Goal: Information Seeking & Learning: Compare options

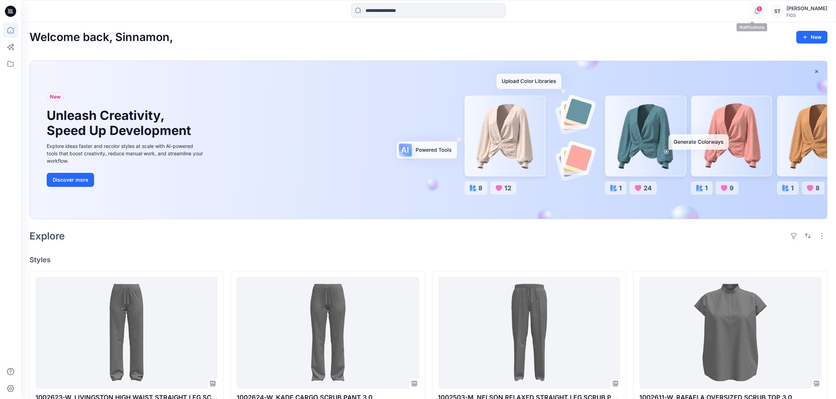
click at [751, 8] on icon "button" at bounding box center [756, 11] width 13 height 14
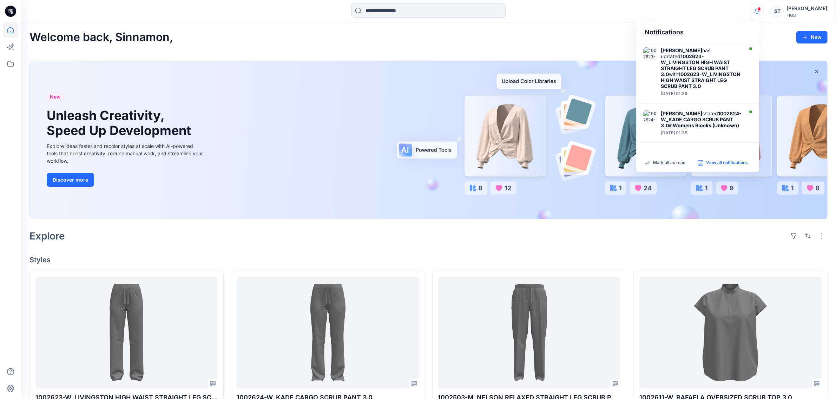
click at [720, 162] on p "View all notifications" at bounding box center [727, 163] width 42 height 6
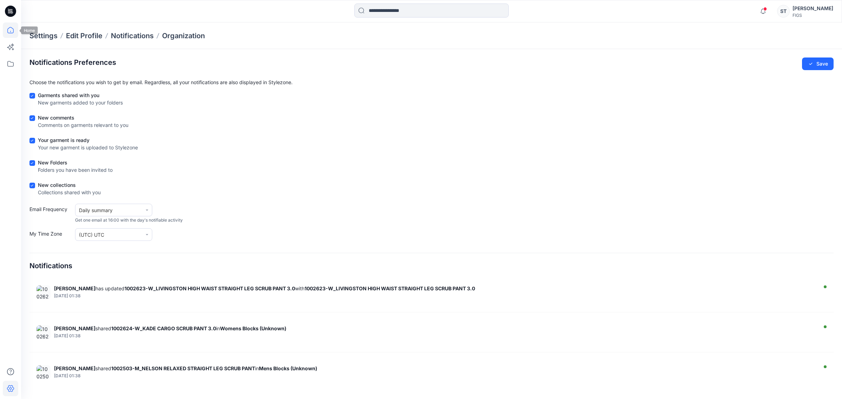
click at [13, 27] on icon at bounding box center [10, 29] width 15 height 15
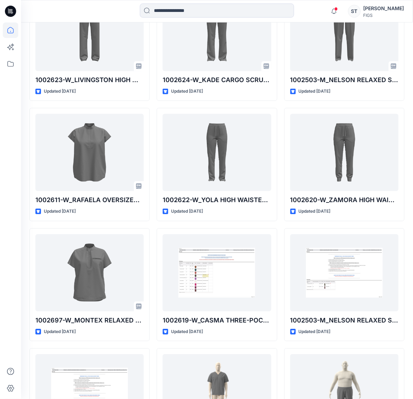
scroll to position [245, 0]
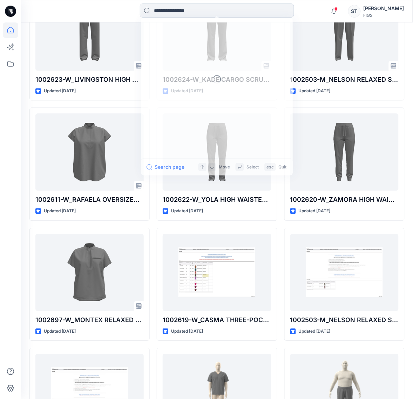
click at [178, 11] on input at bounding box center [217, 11] width 154 height 14
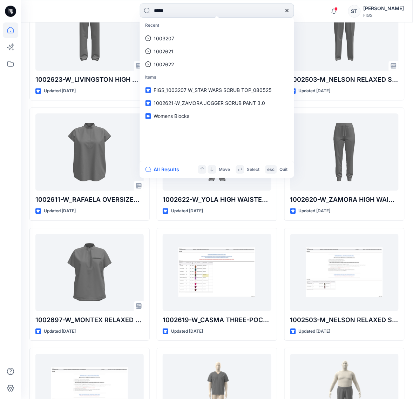
type input "******"
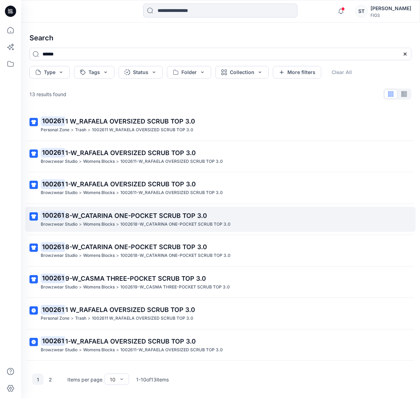
click at [159, 215] on span "8-W_CATARINA ONE-POCKET SCRUB TOP 3.0" at bounding box center [136, 215] width 142 height 7
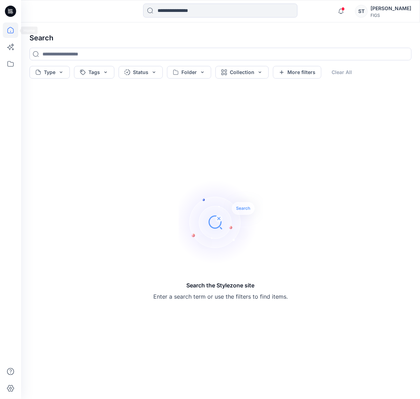
click at [13, 28] on icon at bounding box center [10, 30] width 6 height 6
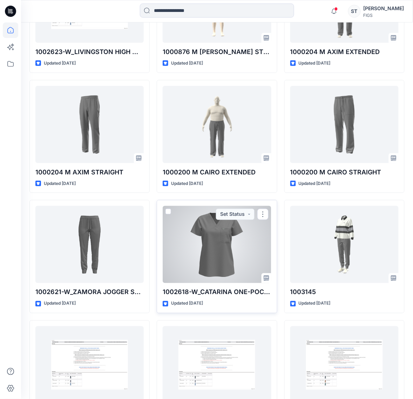
scroll to position [649, 0]
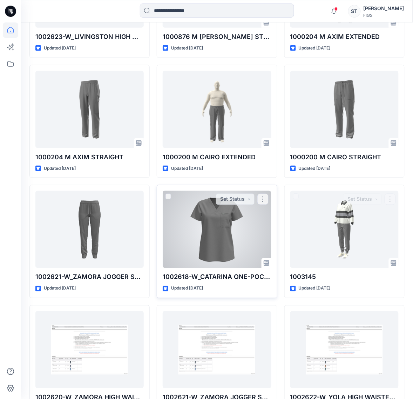
click at [245, 245] on div at bounding box center [217, 229] width 108 height 77
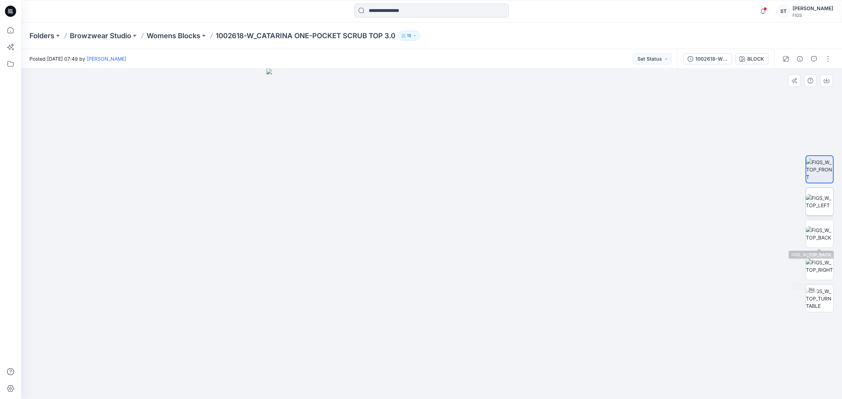
click at [822, 203] on img at bounding box center [819, 201] width 27 height 15
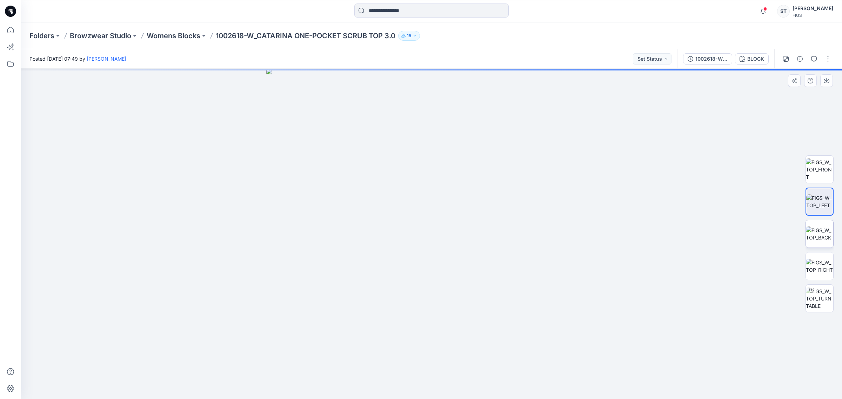
click at [821, 227] on img at bounding box center [819, 234] width 27 height 15
click at [822, 269] on img at bounding box center [819, 266] width 27 height 15
click at [822, 299] on img at bounding box center [819, 299] width 27 height 22
click at [815, 168] on img at bounding box center [819, 170] width 27 height 22
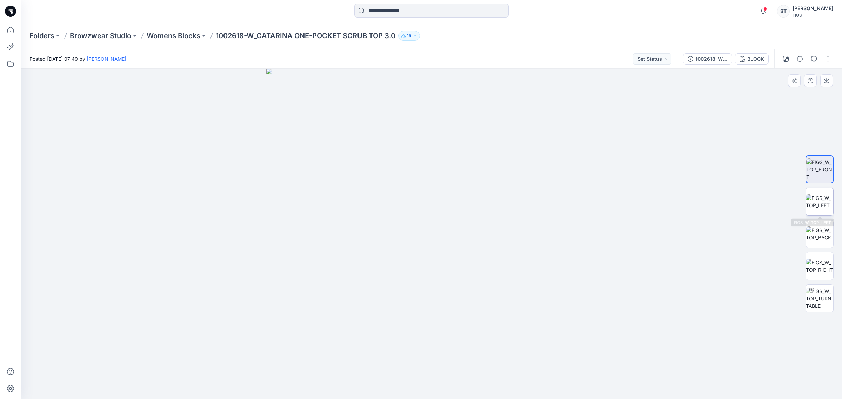
click at [818, 198] on img at bounding box center [819, 201] width 27 height 15
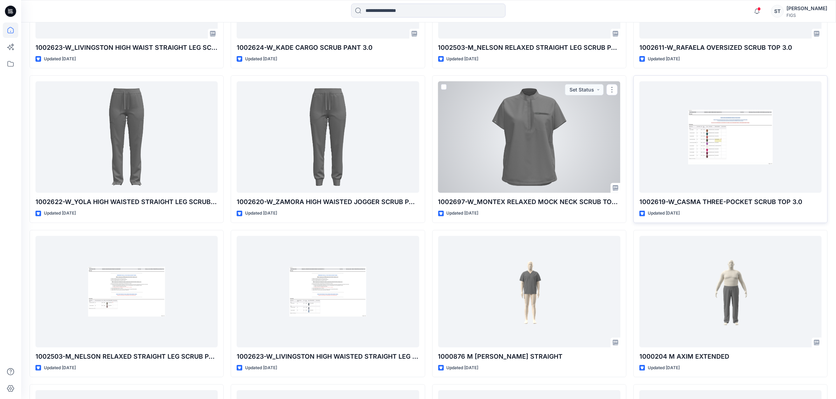
scroll to position [344, 0]
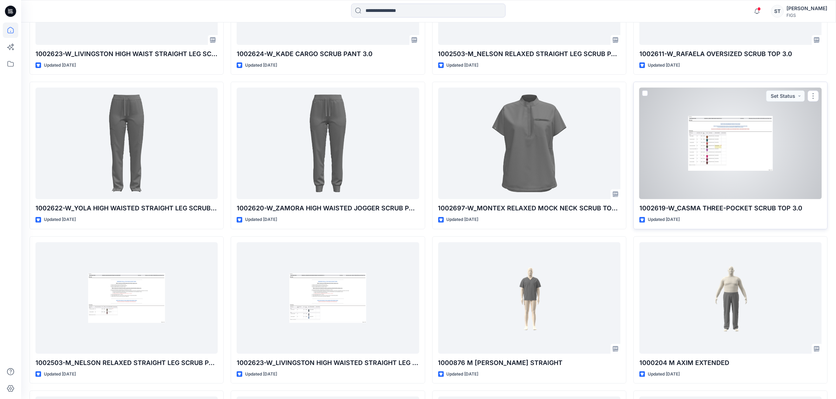
click at [778, 157] on div at bounding box center [730, 144] width 182 height 112
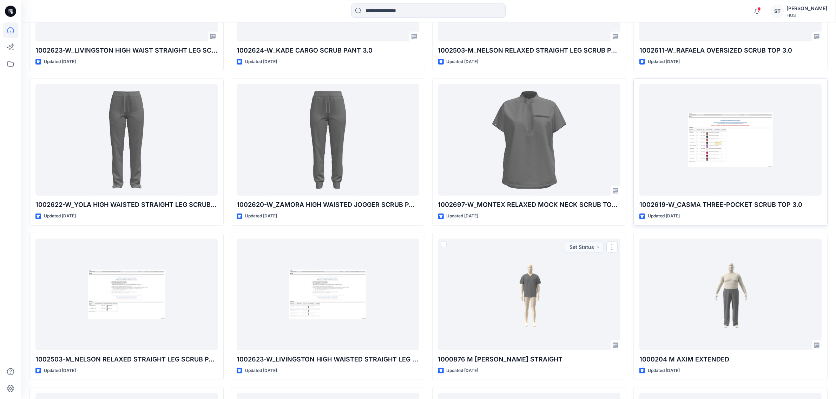
scroll to position [344, 0]
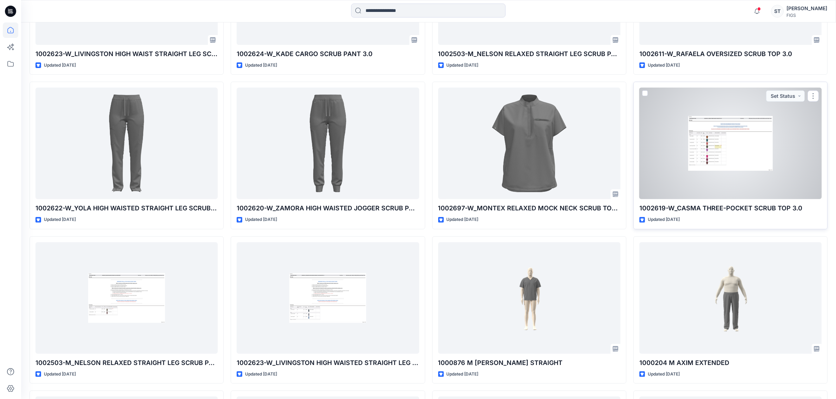
click at [738, 141] on div at bounding box center [730, 144] width 182 height 112
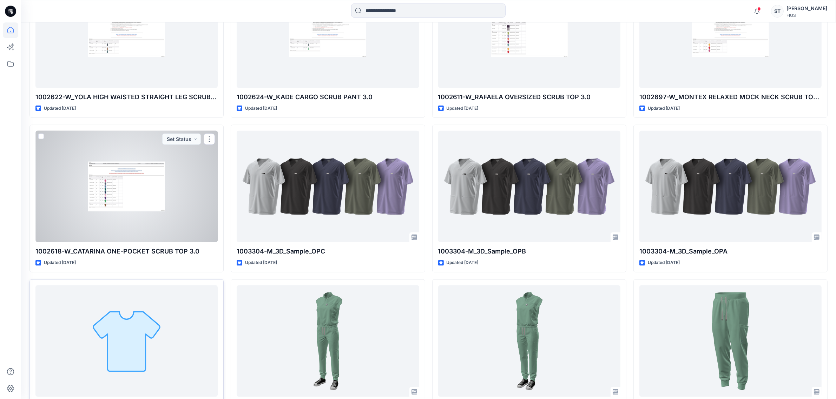
scroll to position [1090, 0]
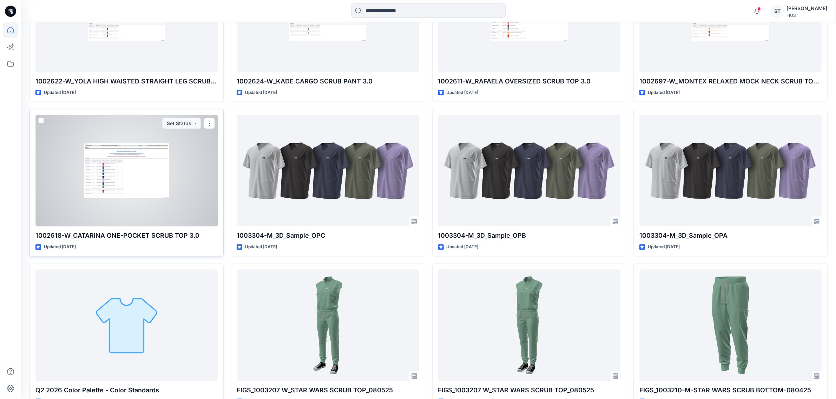
click at [104, 197] on div at bounding box center [126, 171] width 182 height 112
